Goal: Communication & Community: Answer question/provide support

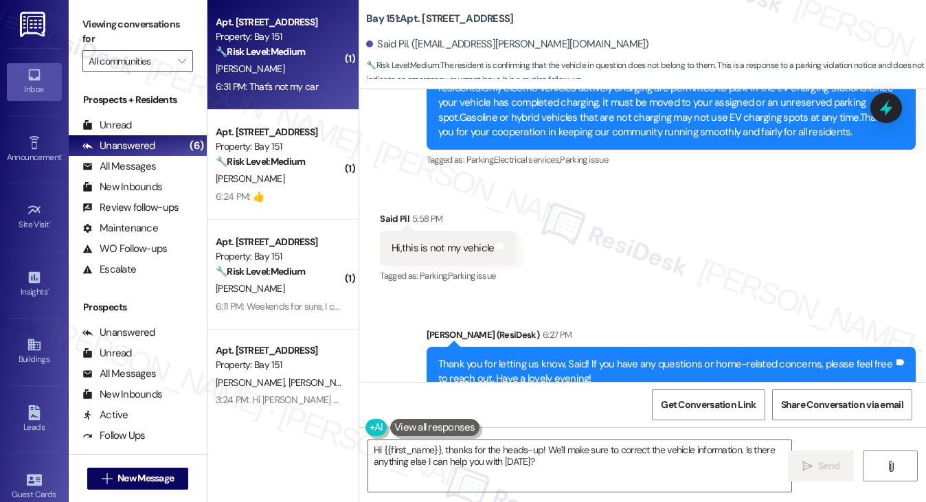
click at [293, 104] on div "Apt. [STREET_ADDRESS] Property: Bay 151 🔧 Risk Level: Medium The resident is re…" at bounding box center [283, 55] width 151 height 110
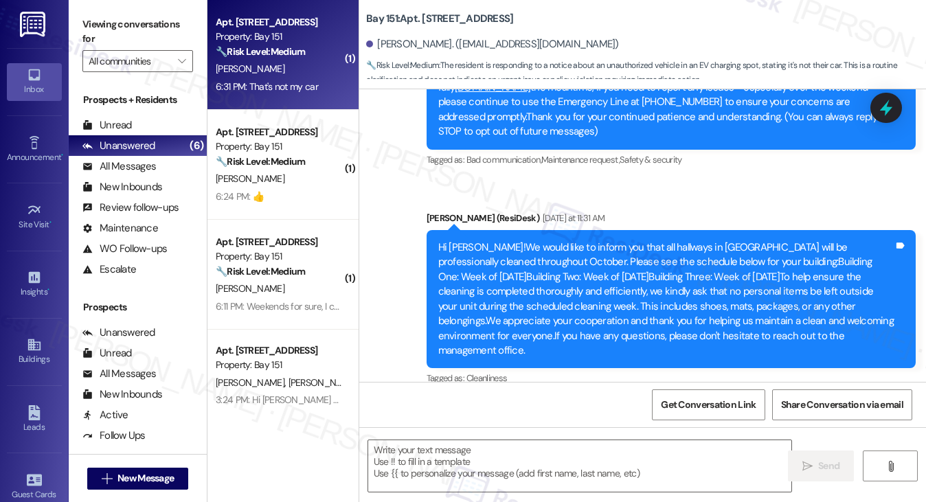
type textarea "Fetching suggested responses. Please feel free to read through the conversation…"
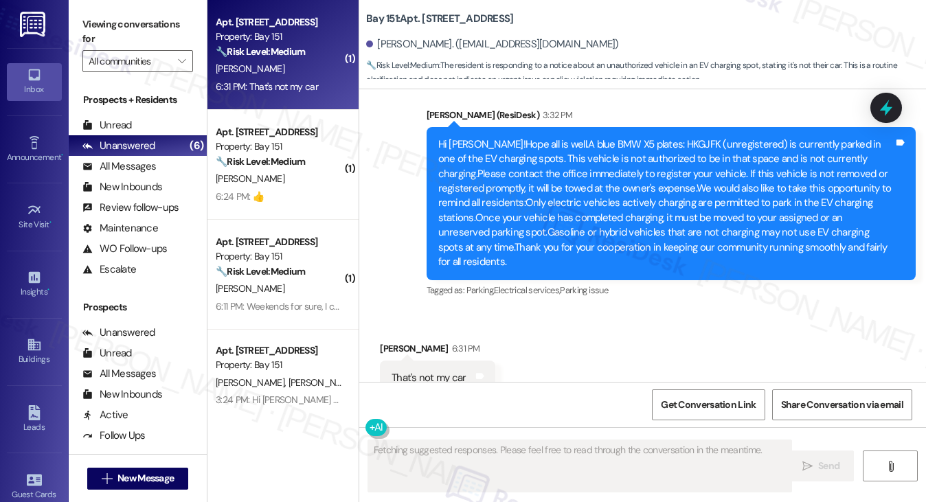
scroll to position [570, 0]
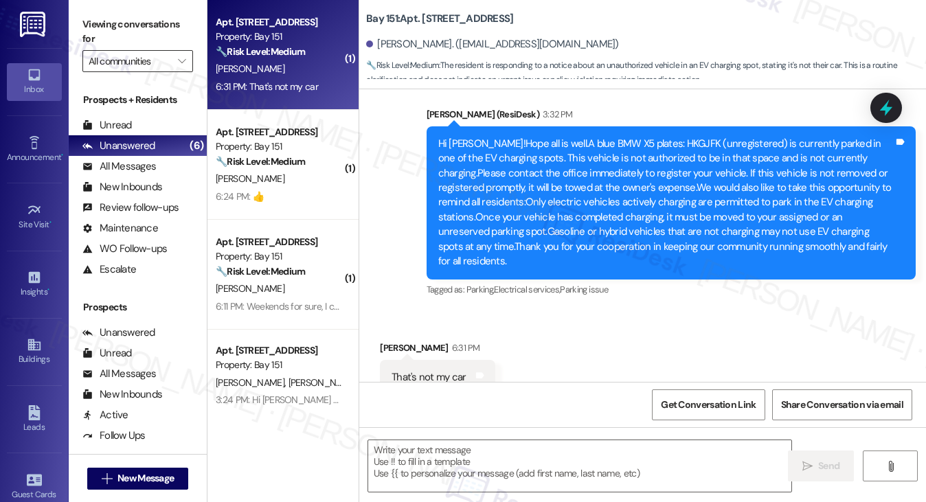
drag, startPoint x: 135, startPoint y: 19, endPoint x: 164, endPoint y: 54, distance: 45.4
click at [135, 19] on label "Viewing conversations for" at bounding box center [137, 32] width 111 height 36
click at [440, 458] on textarea at bounding box center [580, 467] width 424 height 52
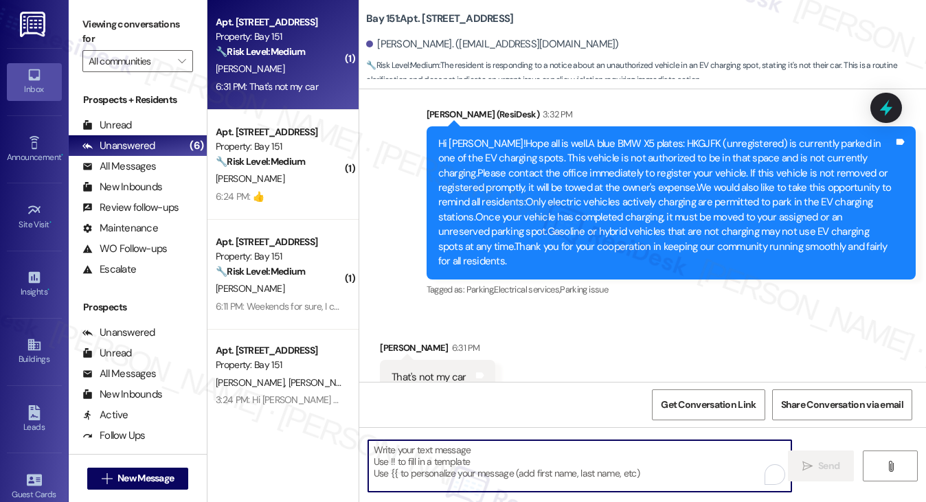
paste textarea "Thank you for letting us know, [GEOGRAPHIC_DATA]! If you have any questions or …"
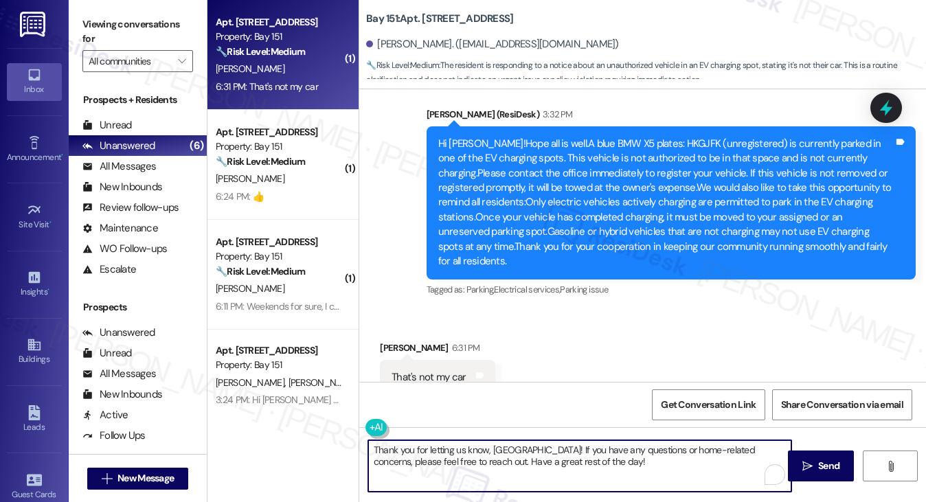
click at [396, 341] on div "[PERSON_NAME] 6:31 PM" at bounding box center [437, 350] width 115 height 19
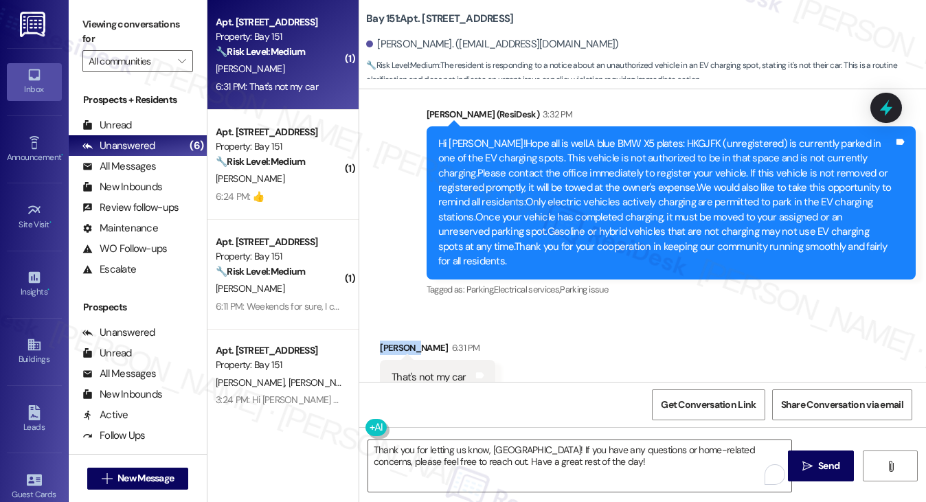
copy div "[PERSON_NAME]"
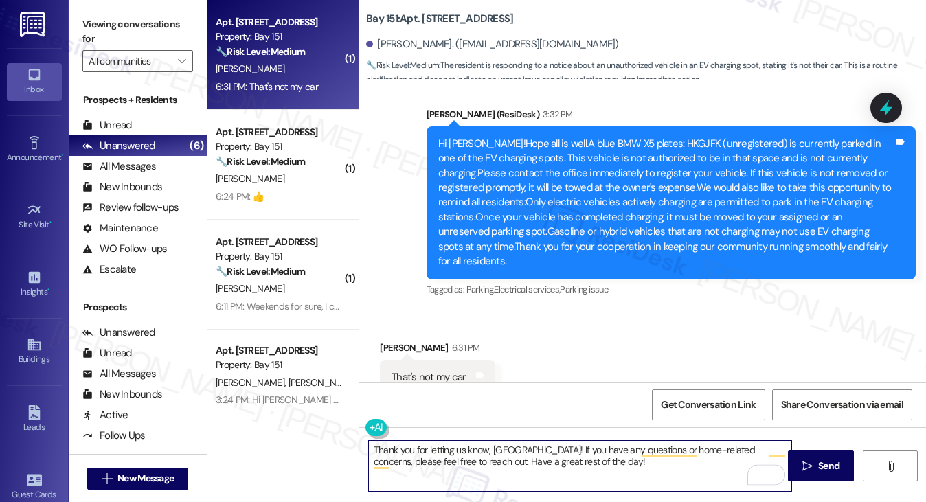
click at [509, 446] on textarea "Thank you for letting us know, [GEOGRAPHIC_DATA]! If you have any questions or …" at bounding box center [580, 467] width 424 height 52
click at [508, 446] on textarea "Thank you for letting us know, [GEOGRAPHIC_DATA]! If you have any questions or …" at bounding box center [580, 467] width 424 height 52
paste textarea "[PERSON_NAME]"
drag, startPoint x: 576, startPoint y: 463, endPoint x: 469, endPoint y: 471, distance: 107.5
click at [469, 471] on textarea "Thank you for letting us know, [PERSON_NAME]! If you have any questions or home…" at bounding box center [580, 467] width 424 height 52
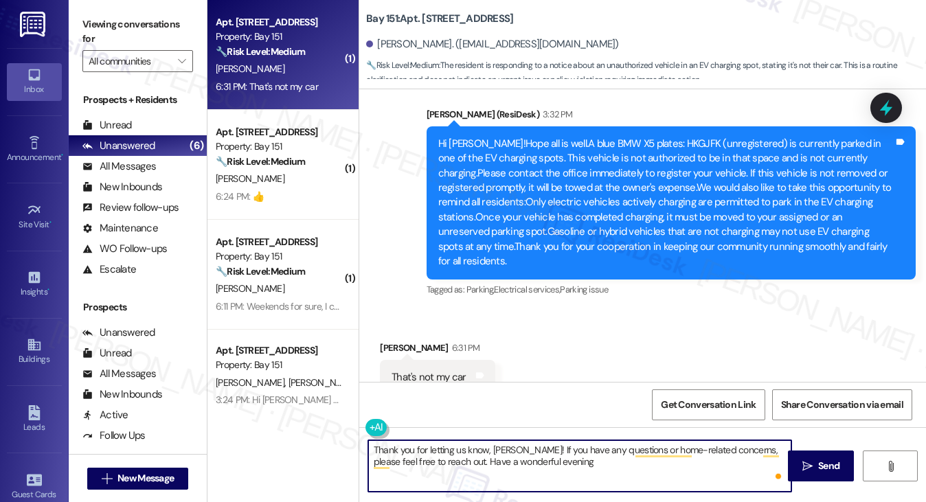
type textarea "Thank you for letting us know, [PERSON_NAME]! If you have any questions or home…"
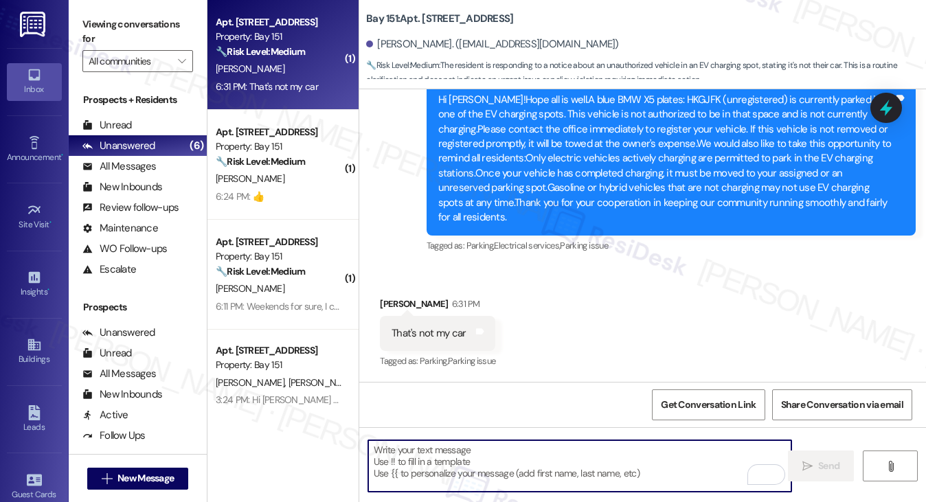
scroll to position [681, 0]
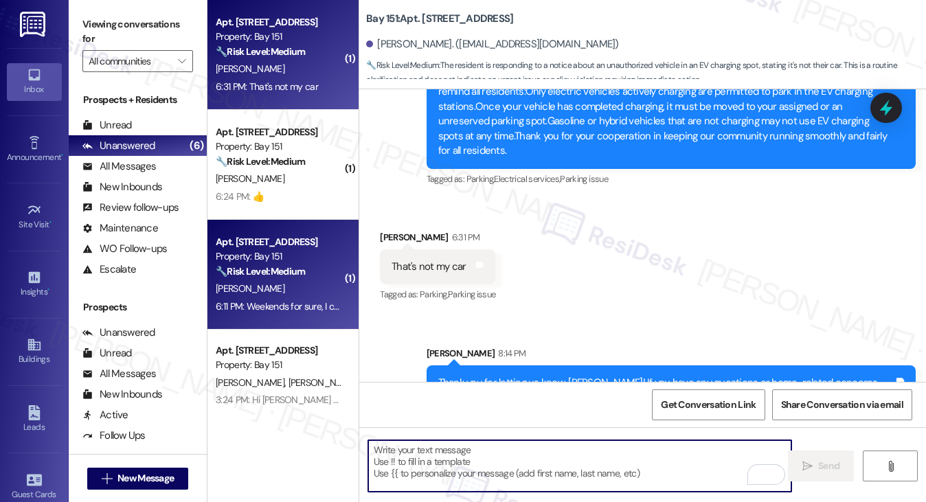
click at [238, 256] on div "Property: Bay 151" at bounding box center [279, 256] width 127 height 14
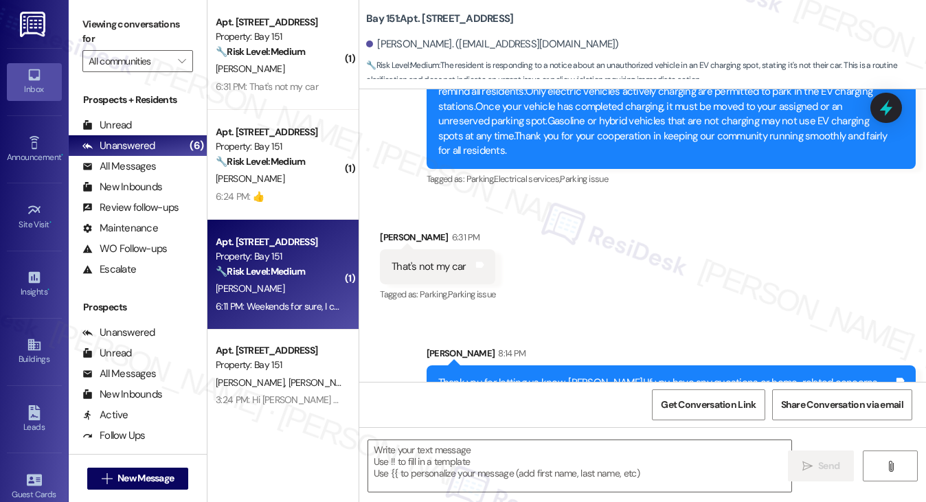
type textarea "Fetching suggested responses. Please feel free to read through the conversation…"
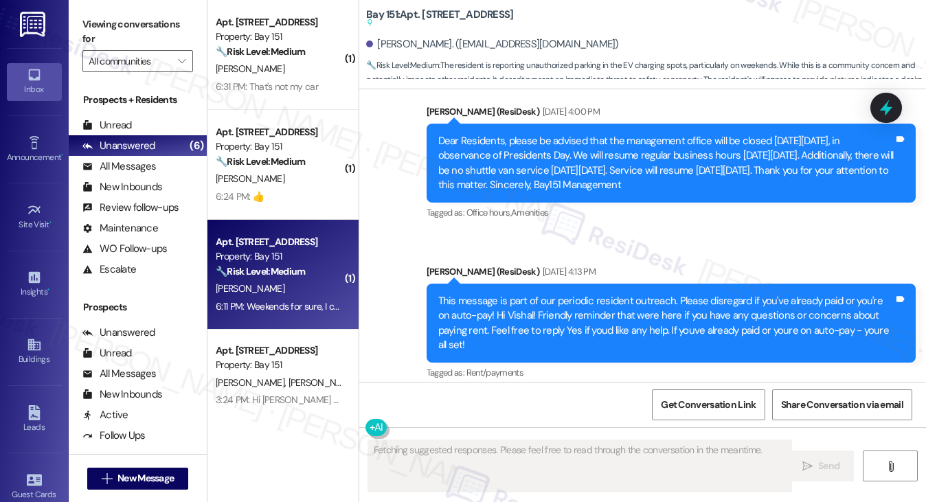
scroll to position [23464, 0]
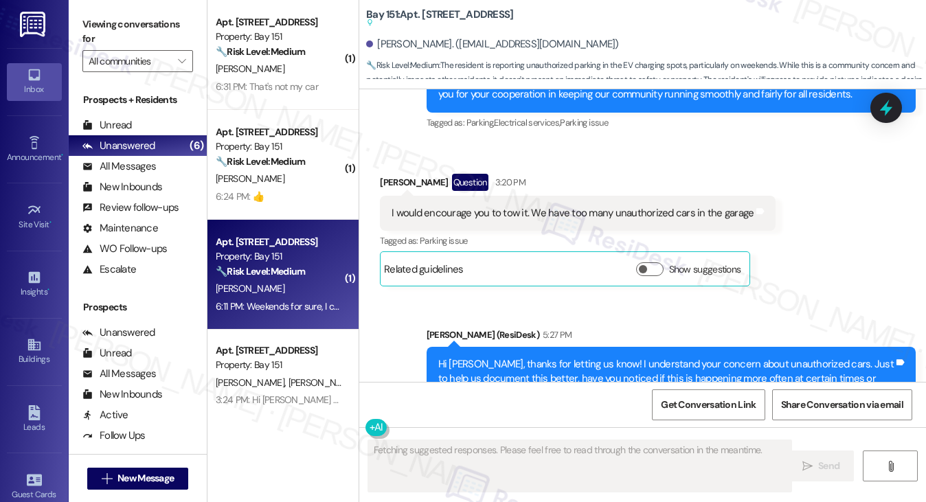
click at [493, 502] on div "Weekends for sure, I can take pictures and send them if it helps" at bounding box center [531, 510] width 278 height 14
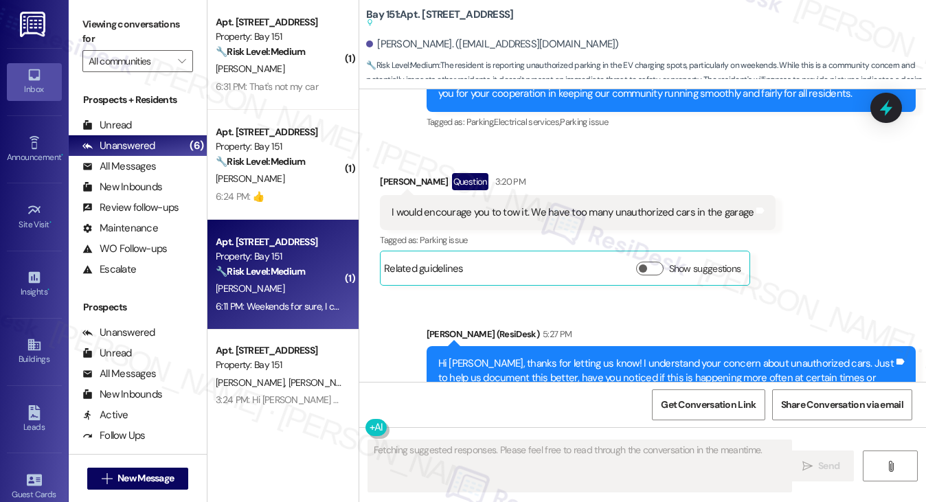
click at [637, 357] on div "Hi [PERSON_NAME], thanks for letting us know! I understand your concern about u…" at bounding box center [666, 379] width 456 height 44
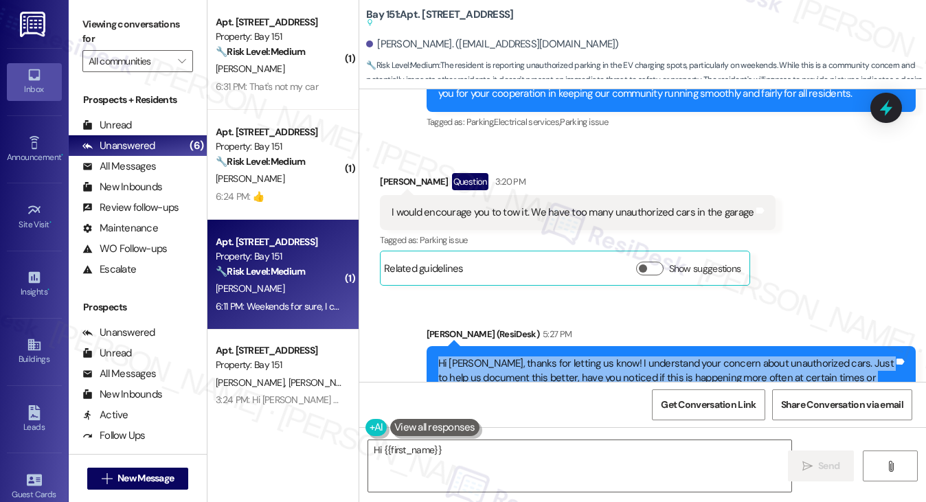
click at [637, 357] on div "Hi [PERSON_NAME], thanks for letting us know! I understand your concern about u…" at bounding box center [666, 379] width 456 height 44
click at [492, 357] on div "Hi [PERSON_NAME], thanks for letting us know! I understand your concern about u…" at bounding box center [666, 379] width 456 height 44
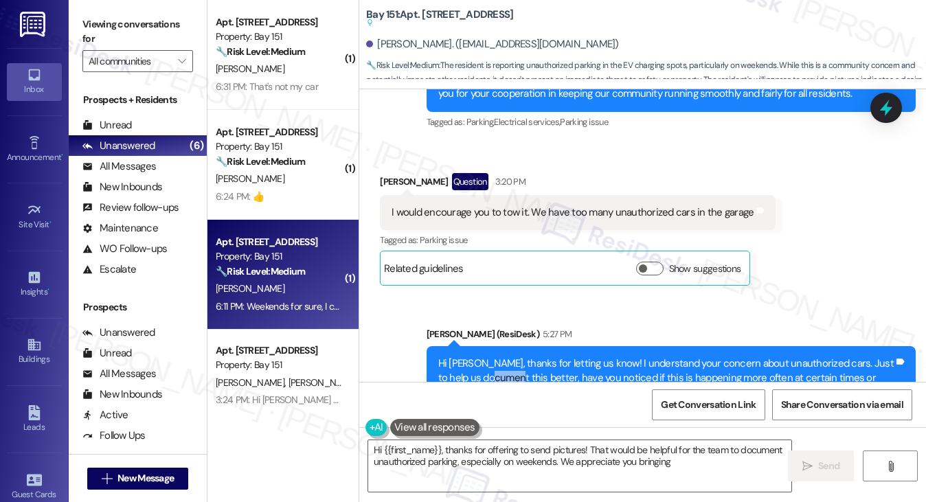
click at [492, 357] on div "Hi [PERSON_NAME], thanks for letting us know! I understand your concern about u…" at bounding box center [666, 379] width 456 height 44
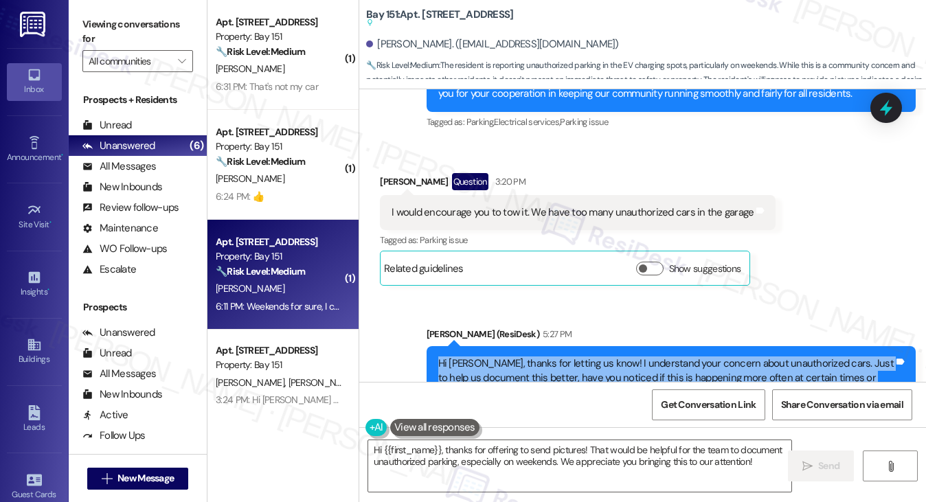
click at [492, 357] on div "Hi [PERSON_NAME], thanks for letting us know! I understand your concern about u…" at bounding box center [666, 379] width 456 height 44
click at [663, 357] on div "Hi [PERSON_NAME], thanks for letting us know! I understand your concern about u…" at bounding box center [666, 379] width 456 height 44
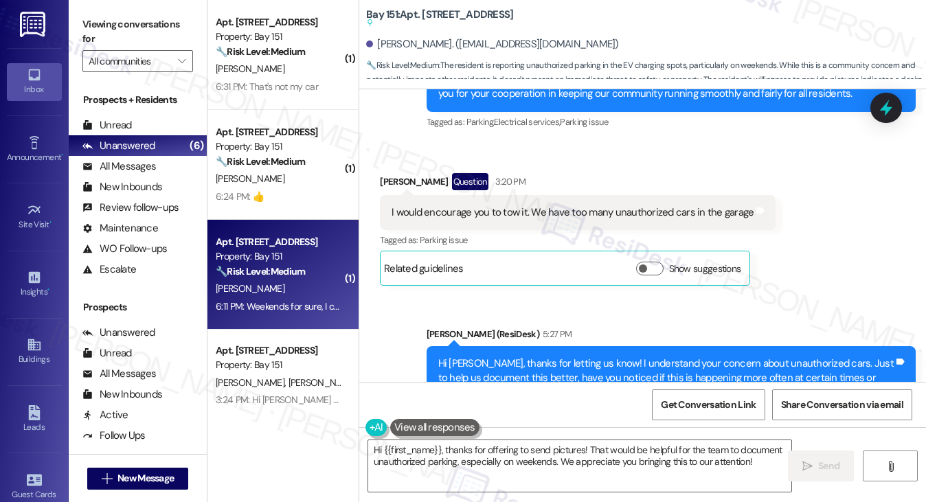
click at [663, 357] on div "Hi [PERSON_NAME], thanks for letting us know! I understand your concern about u…" at bounding box center [666, 379] width 456 height 44
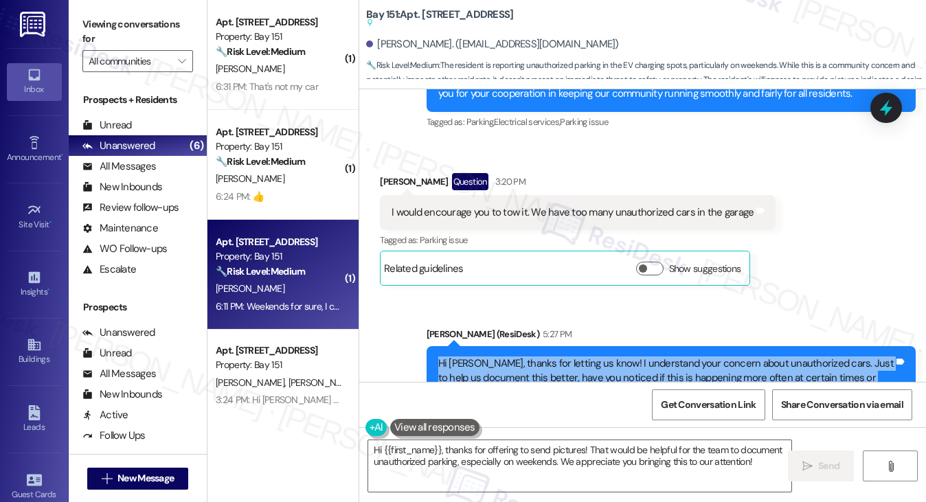
click at [663, 357] on div "Hi [PERSON_NAME], thanks for letting us know! I understand your concern about u…" at bounding box center [666, 379] width 456 height 44
click at [566, 357] on div "Hi [PERSON_NAME], thanks for letting us know! I understand your concern about u…" at bounding box center [666, 379] width 456 height 44
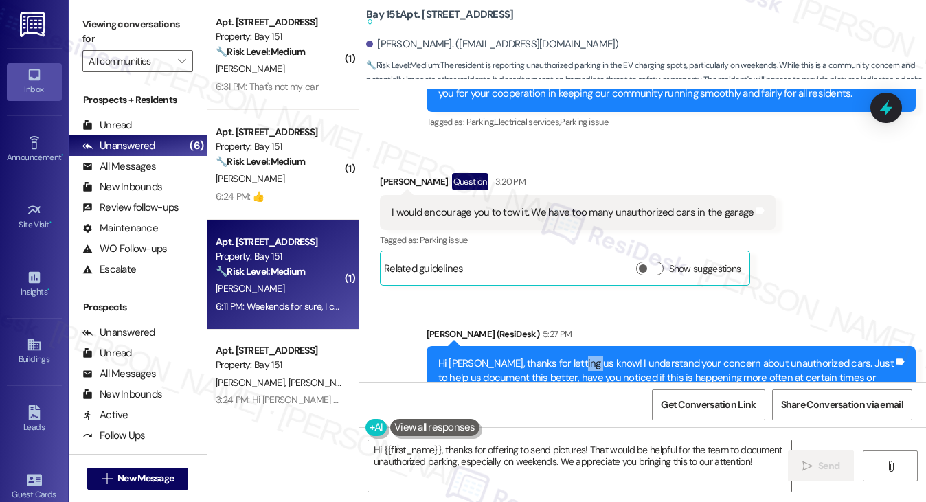
click at [566, 357] on div "Hi [PERSON_NAME], thanks for letting us know! I understand your concern about u…" at bounding box center [666, 379] width 456 height 44
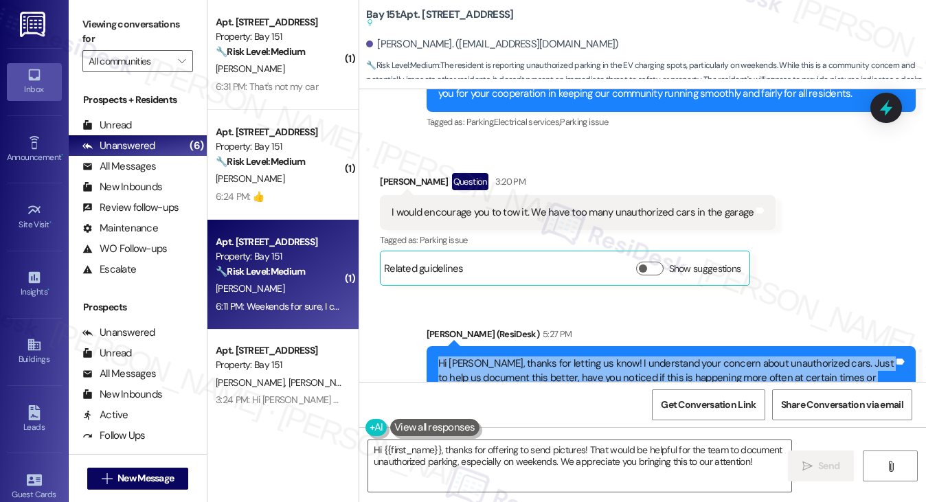
click at [566, 357] on div "Hi [PERSON_NAME], thanks for letting us know! I understand your concern about u…" at bounding box center [666, 379] width 456 height 44
click at [667, 357] on div "Hi [PERSON_NAME], thanks for letting us know! I understand your concern about u…" at bounding box center [666, 379] width 456 height 44
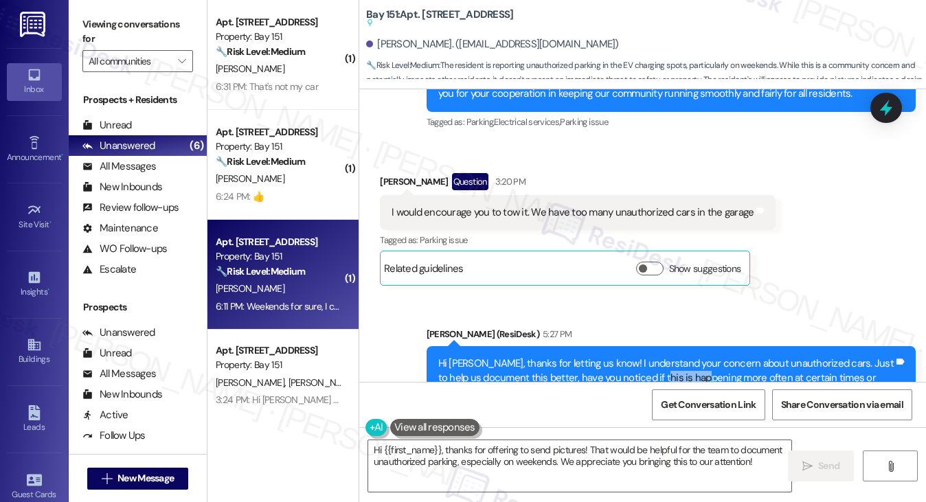
click at [667, 357] on div "Hi [PERSON_NAME], thanks for letting us know! I understand your concern about u…" at bounding box center [666, 379] width 456 height 44
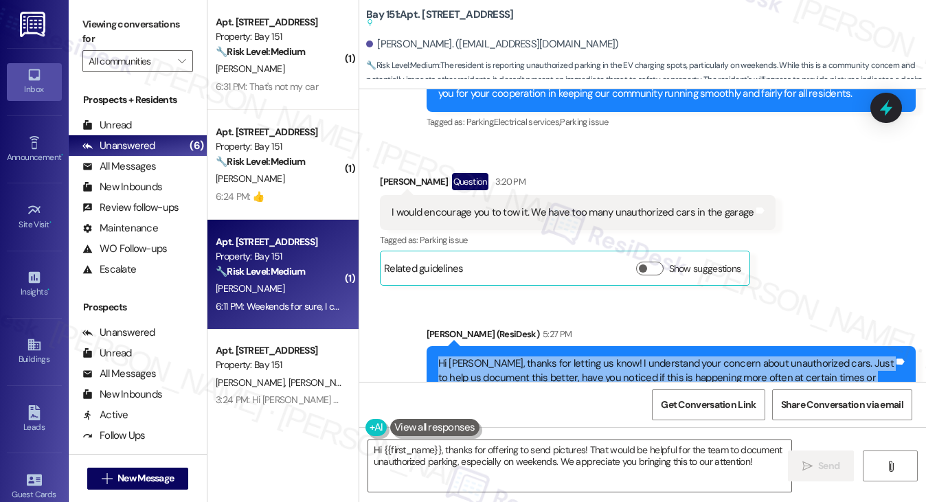
click at [667, 357] on div "Hi [PERSON_NAME], thanks for letting us know! I understand your concern about u…" at bounding box center [666, 379] width 456 height 44
click at [566, 357] on div "Hi [PERSON_NAME], thanks for letting us know! I understand your concern about u…" at bounding box center [666, 379] width 456 height 44
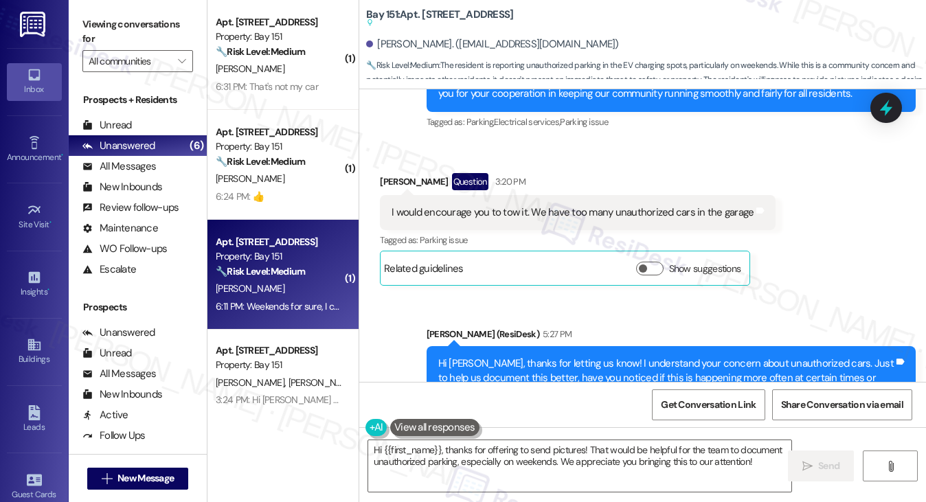
click at [577, 492] on div "Weekends for sure, I can take pictures and send them if it helps Tags and notes" at bounding box center [535, 509] width 311 height 35
click at [529, 460] on textarea "Hi {{first_name}}, thanks for offering to send pictures! That would be helpful …" at bounding box center [580, 467] width 424 height 52
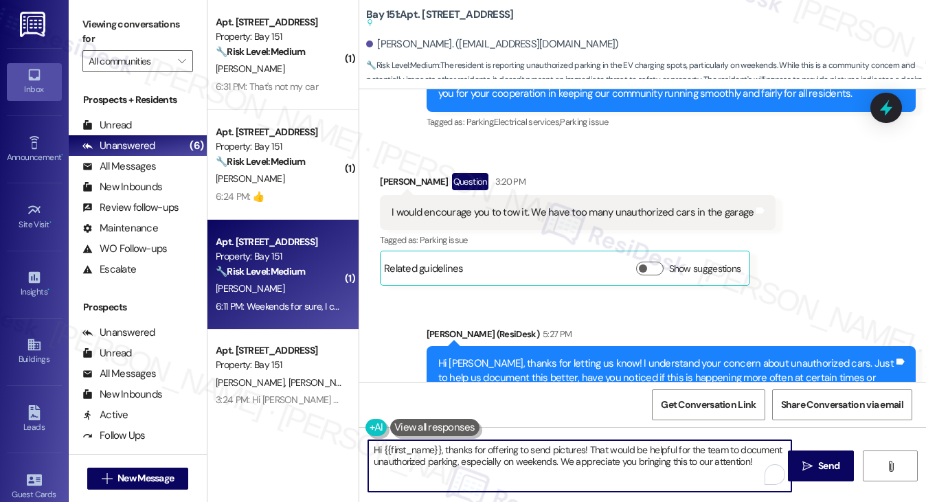
click at [529, 460] on textarea "Hi {{first_name}}, thanks for offering to send pictures! That would be helpful …" at bounding box center [580, 467] width 424 height 52
click at [527, 461] on textarea "Hi {{first_name}}, thanks for offering to send pictures! That would be helpful …" at bounding box center [580, 467] width 424 height 52
click at [540, 453] on textarea "Hi {{first_name}}, thanks for offering to send pictures! That would be helpful …" at bounding box center [580, 467] width 424 height 52
click at [775, 463] on textarea "Hi {{first_name}}, thanks for offering to send pictures! That would be helpful …" at bounding box center [580, 467] width 424 height 52
drag, startPoint x: 753, startPoint y: 463, endPoint x: 557, endPoint y: 462, distance: 196.6
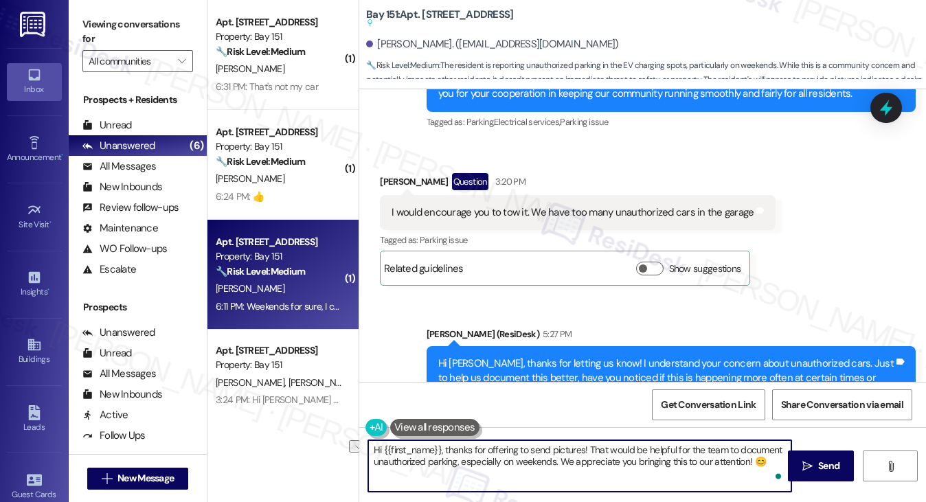
click at [558, 463] on textarea "Hi {{first_name}}, thanks for offering to send pictures! That would be helpful …" at bounding box center [580, 467] width 424 height 52
click at [635, 458] on textarea "Hi {{first_name}}, thanks for offering to send pictures! That would be helpful …" at bounding box center [580, 467] width 424 height 52
drag, startPoint x: 445, startPoint y: 448, endPoint x: 366, endPoint y: 449, distance: 78.4
click at [368, 449] on textarea "Hi {{first_name}}, thanks for offering to send pictures! That would be helpful …" at bounding box center [580, 467] width 424 height 52
click at [394, 473] on div "[PERSON_NAME] 6:11 PM" at bounding box center [535, 482] width 311 height 19
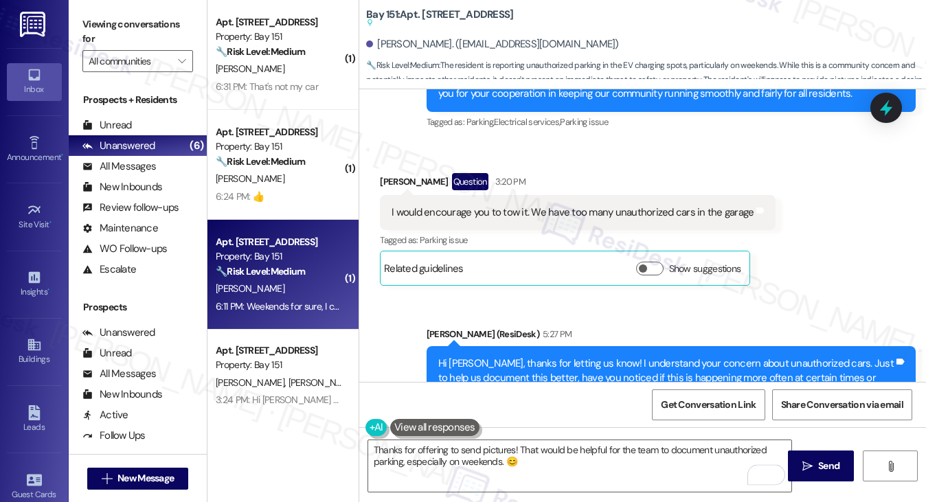
click at [394, 473] on div "[PERSON_NAME] 6:11 PM" at bounding box center [535, 482] width 311 height 19
copy div "Vishal"
click at [513, 452] on textarea "Thanks for offering to send pictures! That would be helpful for the team to doc…" at bounding box center [580, 467] width 424 height 52
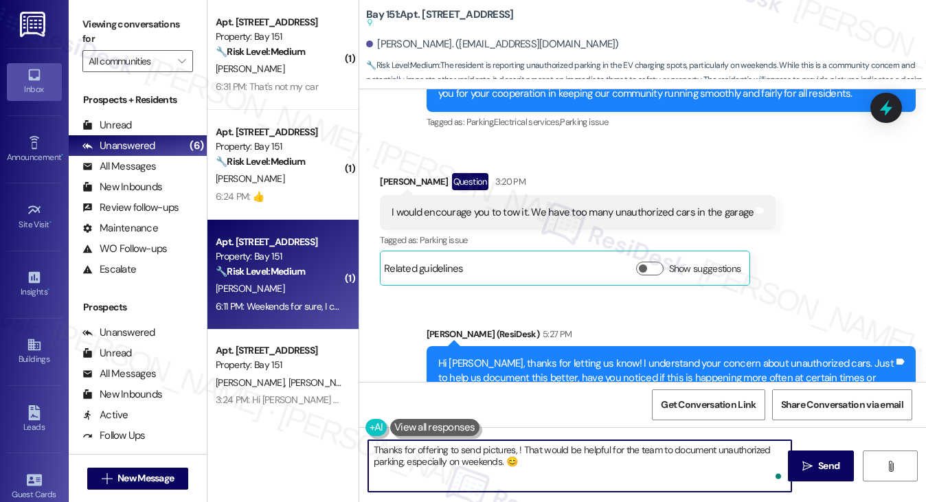
paste textarea "Vishal"
click at [616, 457] on textarea "Thanks for offering to send pictures, Vishal! That would be helpful for the tea…" at bounding box center [580, 467] width 424 height 52
type textarea "Thanks for offering to send pictures, Vishal! That would be helpful for the tea…"
click at [823, 463] on span "Send" at bounding box center [829, 466] width 21 height 14
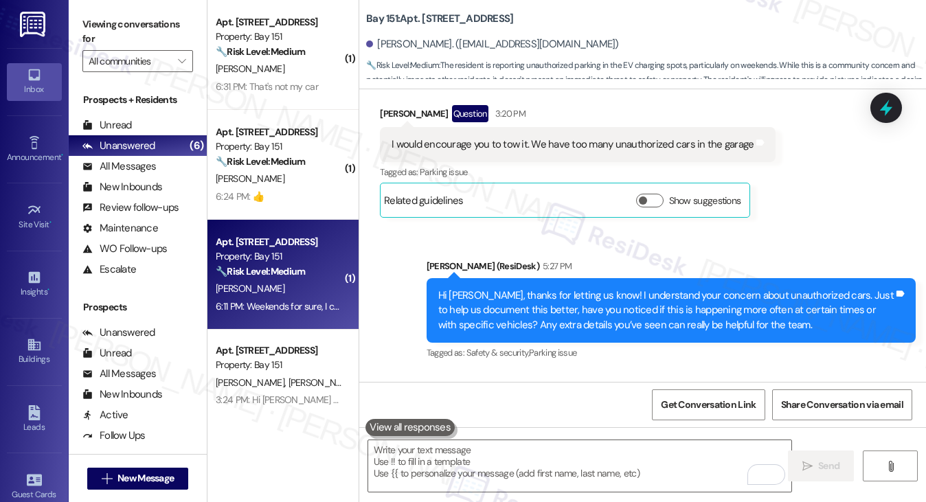
scroll to position [23575, 0]
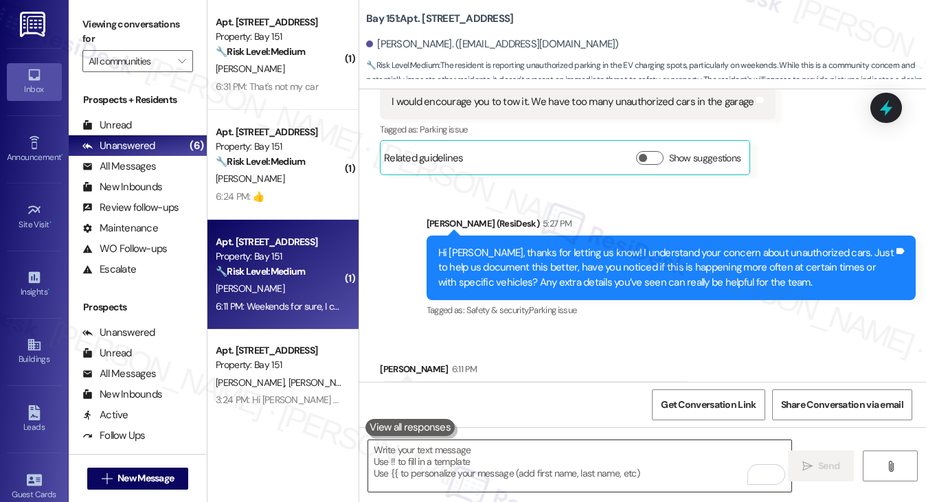
click at [599, 460] on textarea "To enrich screen reader interactions, please activate Accessibility in Grammarl…" at bounding box center [580, 467] width 424 height 52
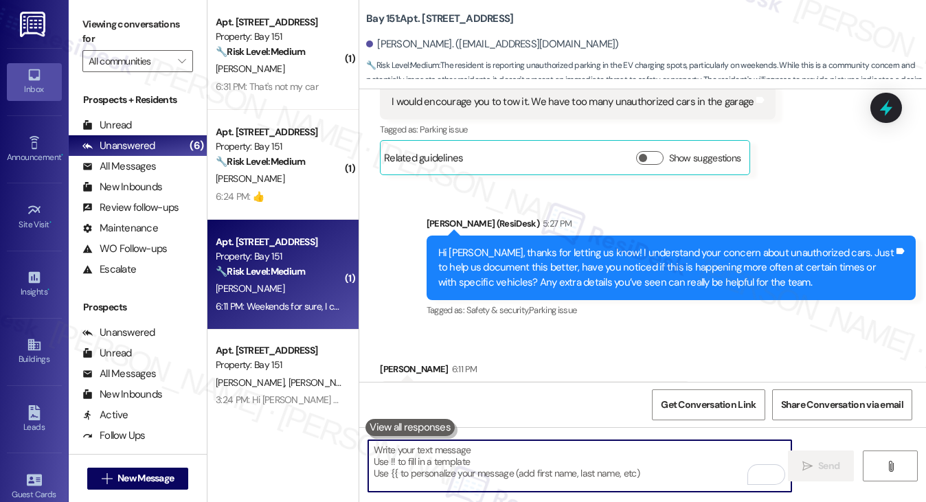
click at [507, 469] on textarea "To enrich screen reader interactions, please activate Accessibility in Grammarl…" at bounding box center [580, 467] width 424 height 52
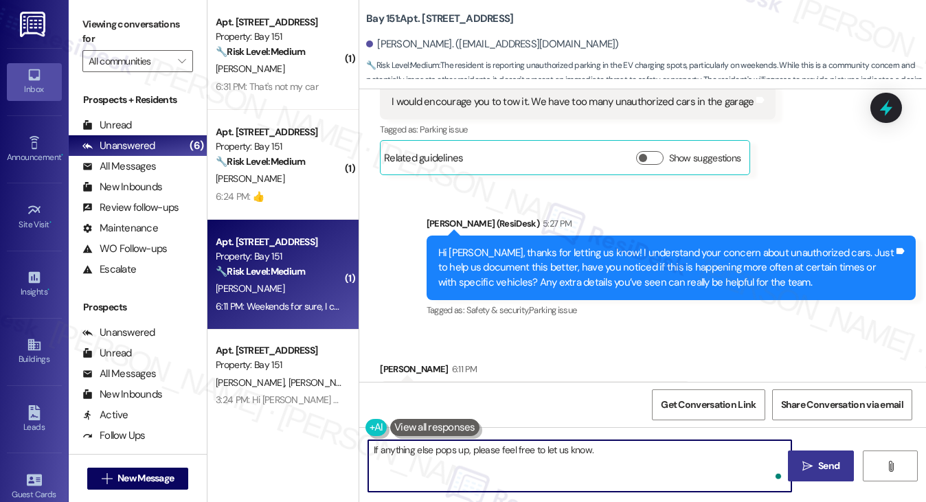
type textarea "If anything else pops up, please feel free to let us know."
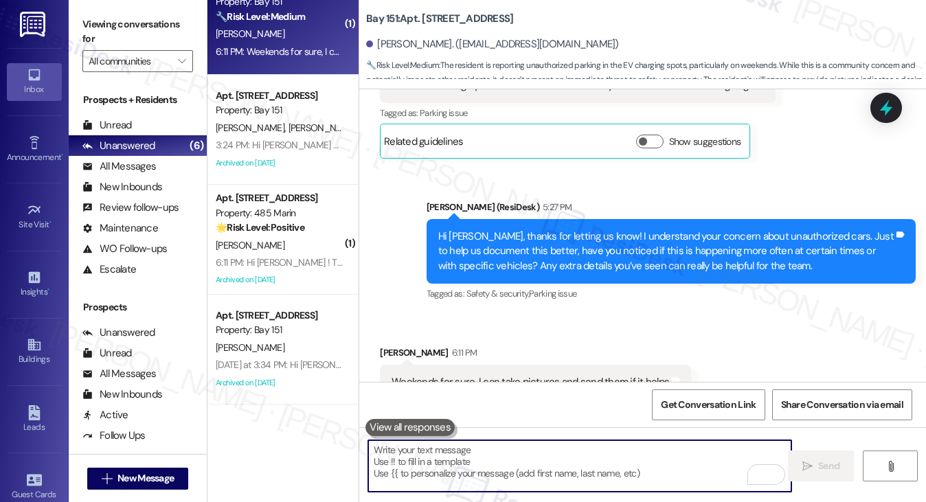
scroll to position [23672, 0]
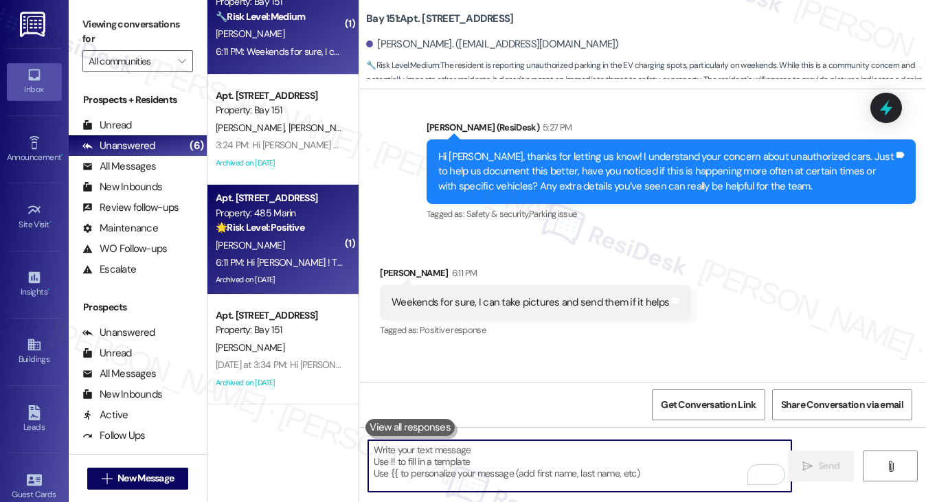
click at [283, 241] on div "[PERSON_NAME]" at bounding box center [279, 245] width 130 height 17
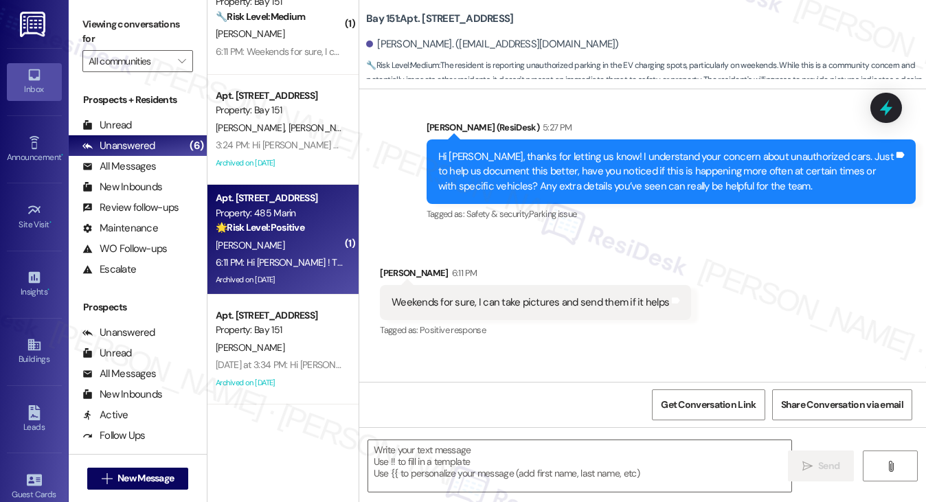
type textarea "Fetching suggested responses. Please feel free to read through the conversation…"
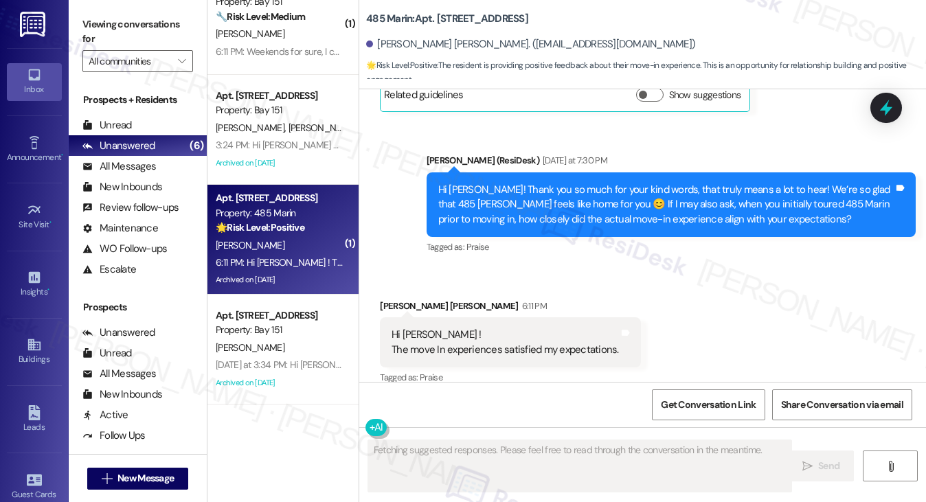
scroll to position [6509, 0]
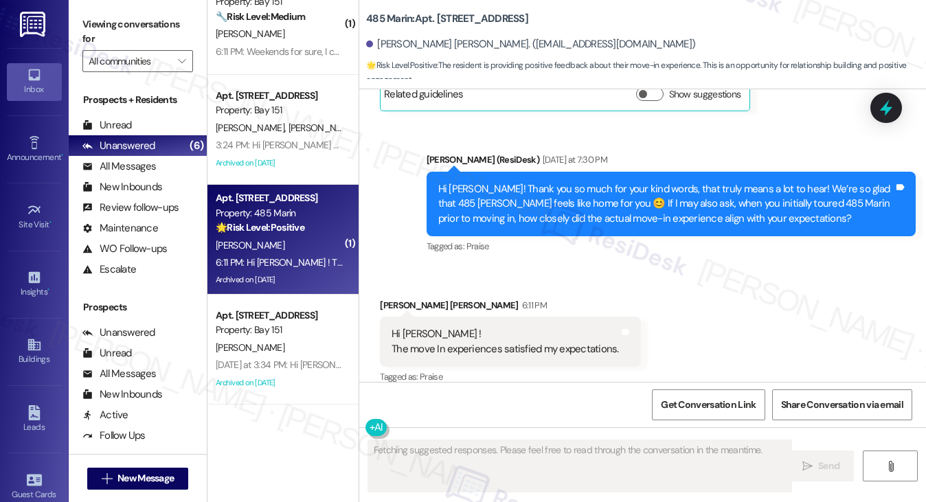
click at [454, 327] on div "Hi [PERSON_NAME] ! The move In experiences satisfied my expectations." at bounding box center [505, 342] width 227 height 30
click at [643, 192] on div "Hi [PERSON_NAME]! Thank you so much for your kind words, that truly means a lot…" at bounding box center [666, 204] width 456 height 44
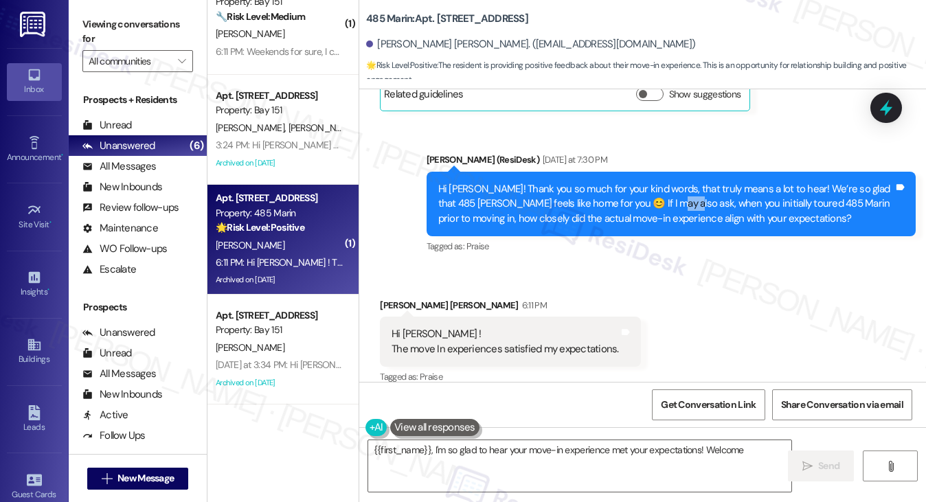
click at [643, 192] on div "Hi [PERSON_NAME]! Thank you so much for your kind words, that truly means a lot…" at bounding box center [666, 204] width 456 height 44
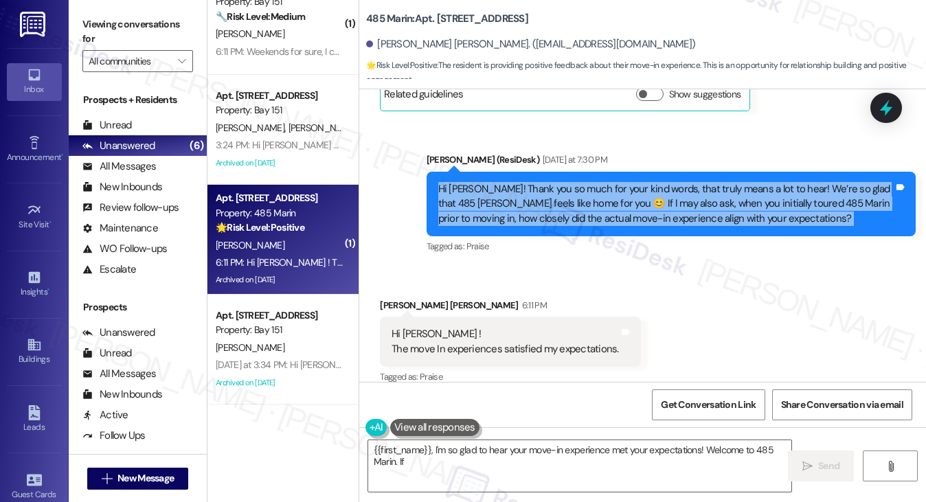
click at [643, 192] on div "Hi [PERSON_NAME]! Thank you so much for your kind words, that truly means a lot…" at bounding box center [666, 204] width 456 height 44
type textarea "{{first_name}}, I'm so glad to hear your move-in experience met your expectatio…"
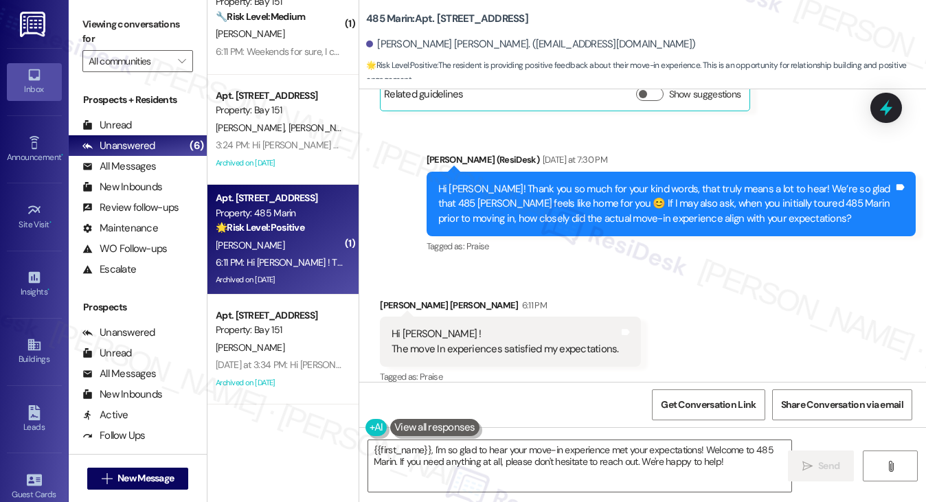
click at [675, 289] on div "Received [STREET_ADDRESS][PERSON_NAME][PERSON_NAME]:11 PM Hi [PERSON_NAME] ! Th…" at bounding box center [642, 332] width 567 height 131
drag, startPoint x: 394, startPoint y: 326, endPoint x: 564, endPoint y: 335, distance: 169.3
click at [564, 335] on div "Hi [PERSON_NAME] ! The move In experiences satisfied my expectations." at bounding box center [505, 342] width 227 height 30
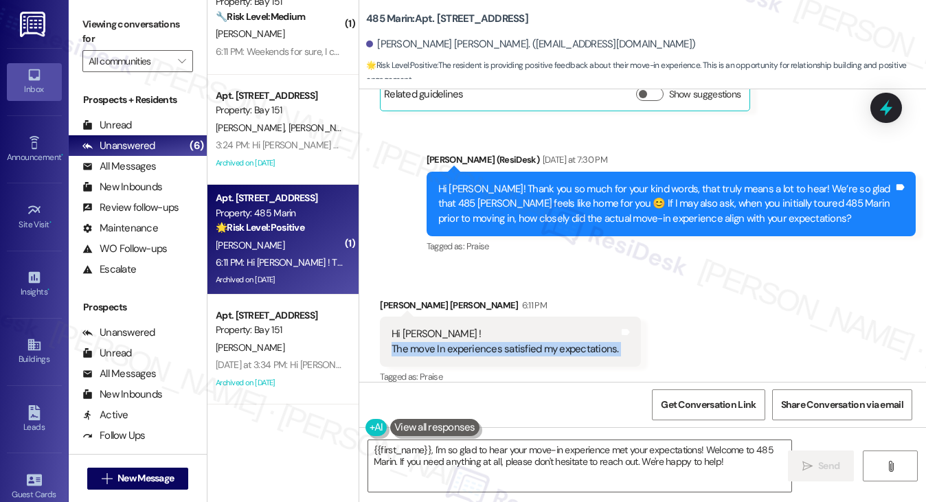
click at [564, 335] on div "Hi [PERSON_NAME] ! The move In experiences satisfied my expectations." at bounding box center [505, 342] width 227 height 30
